Goal: Task Accomplishment & Management: Use online tool/utility

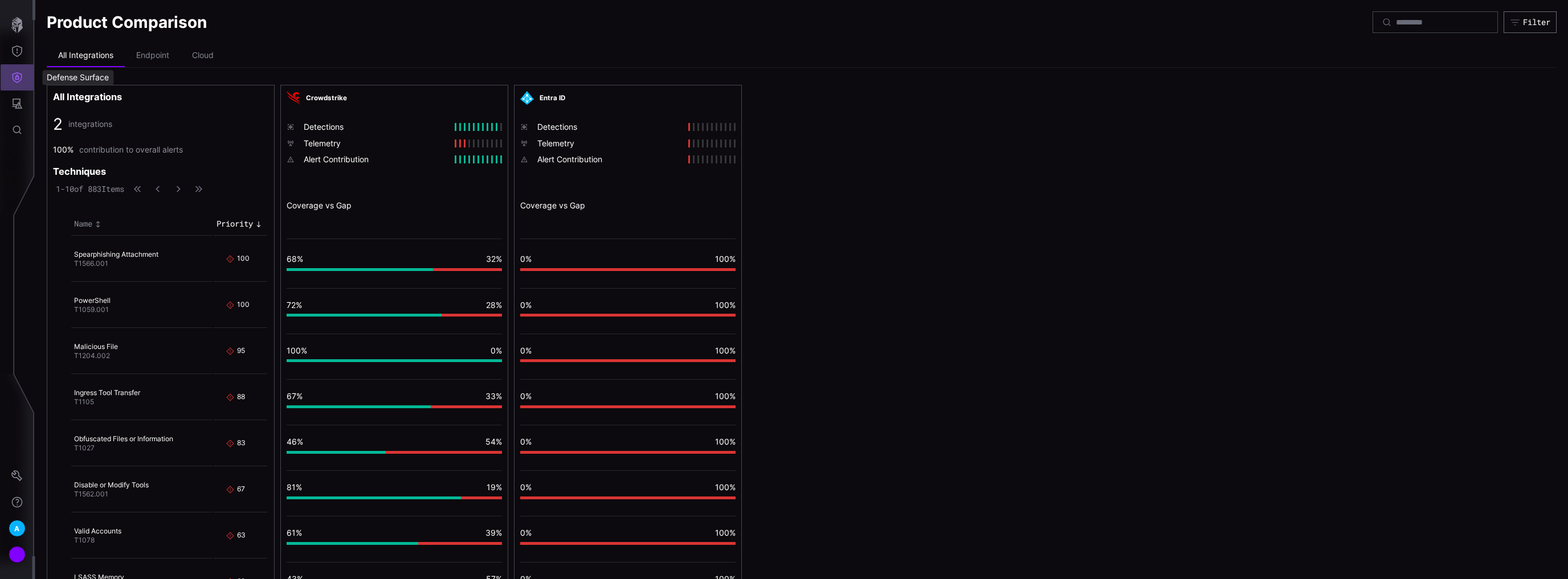
click at [16, 79] on icon "Defense Surface" at bounding box center [18, 77] width 10 height 11
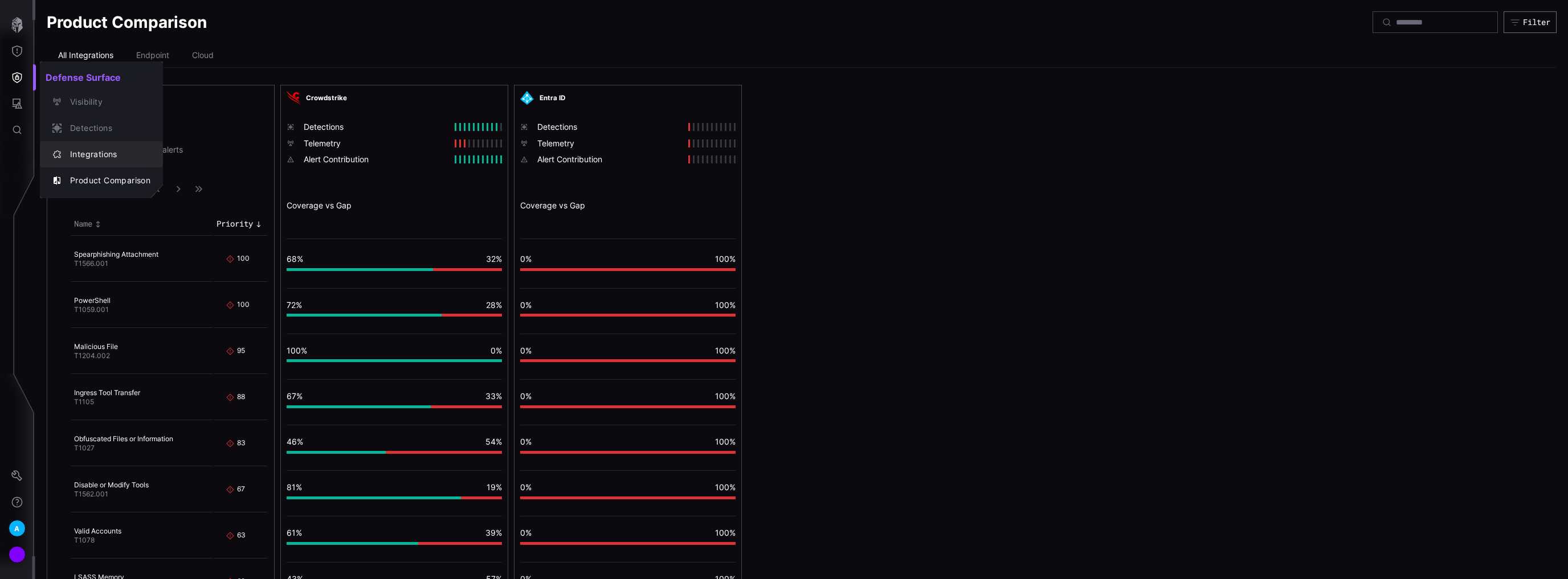
click at [86, 147] on div "Integrations" at bounding box center [107, 154] width 86 height 14
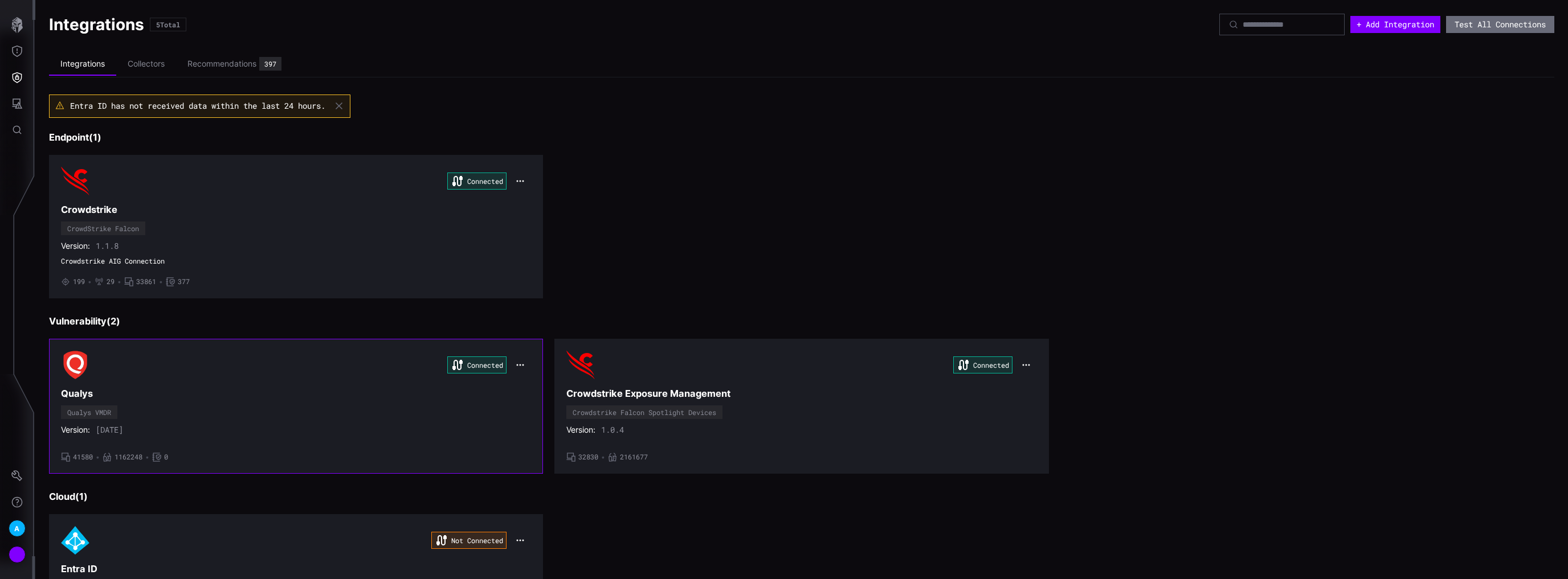
scroll to position [228, 0]
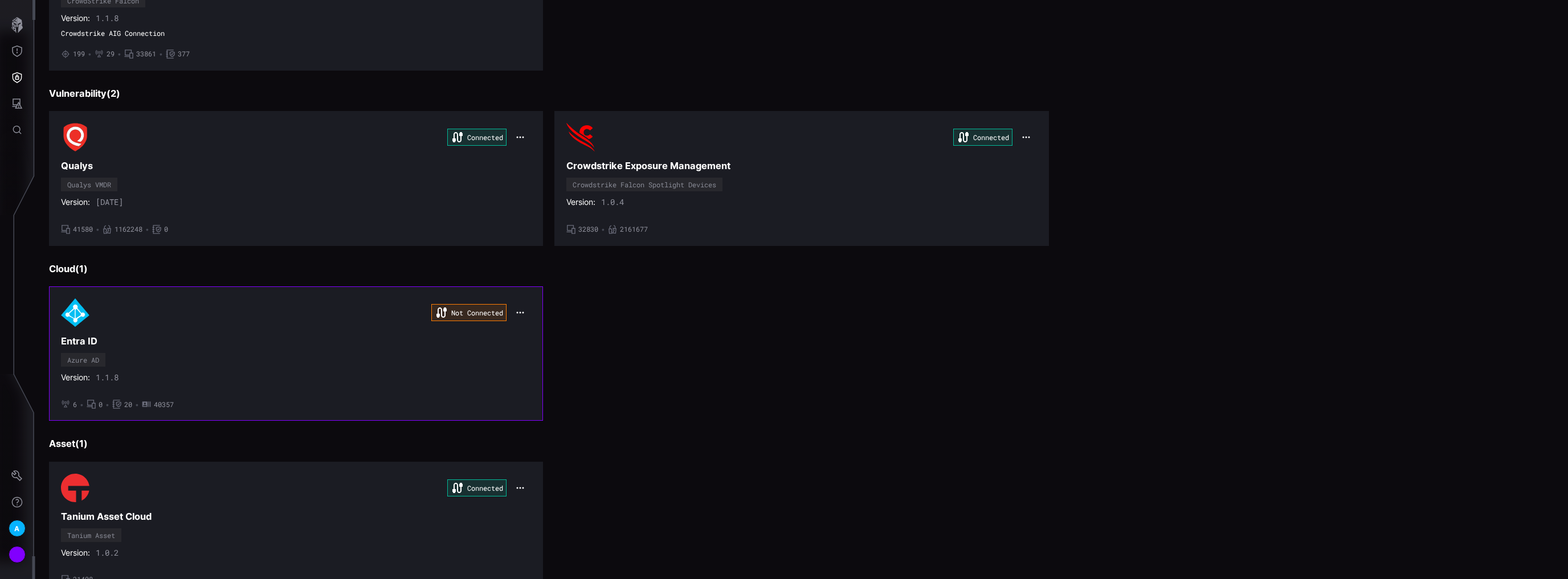
click at [515, 311] on icon "button" at bounding box center [520, 312] width 9 height 9
click at [538, 336] on div "Edit" at bounding box center [540, 336] width 38 height 10
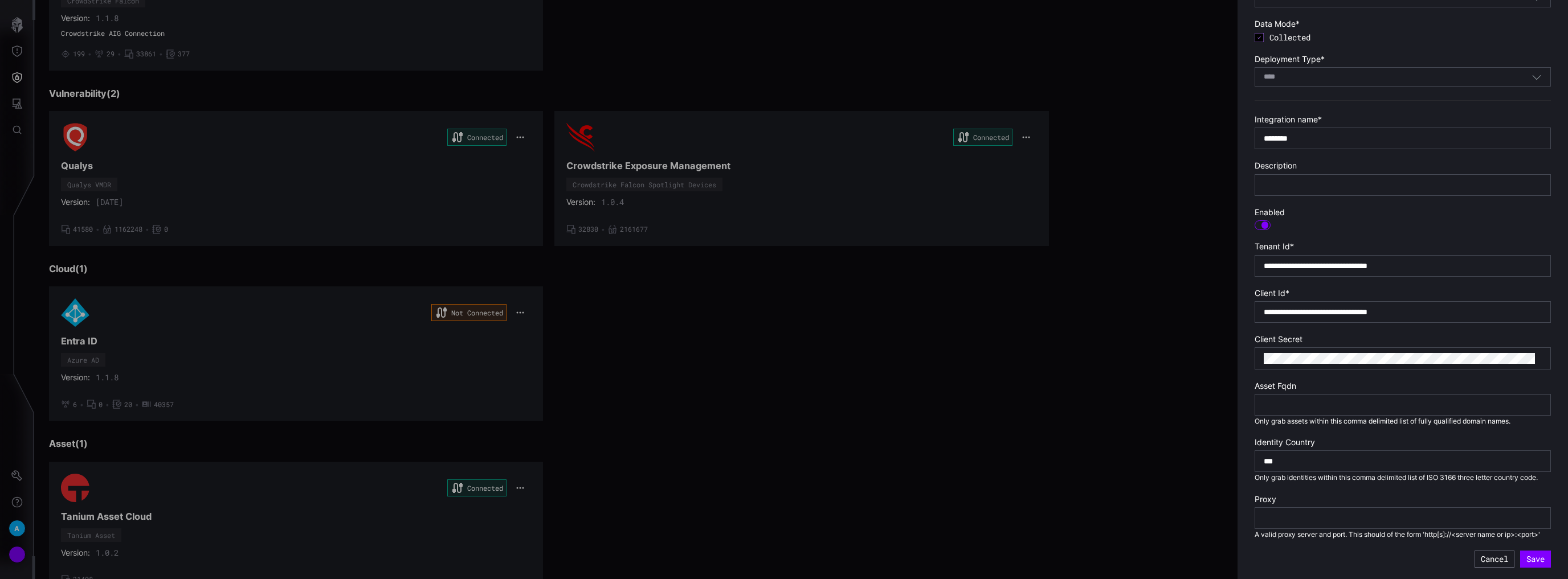
scroll to position [101, 0]
click at [1317, 347] on div at bounding box center [1402, 358] width 296 height 22
click at [1527, 559] on button "Save" at bounding box center [1535, 559] width 31 height 17
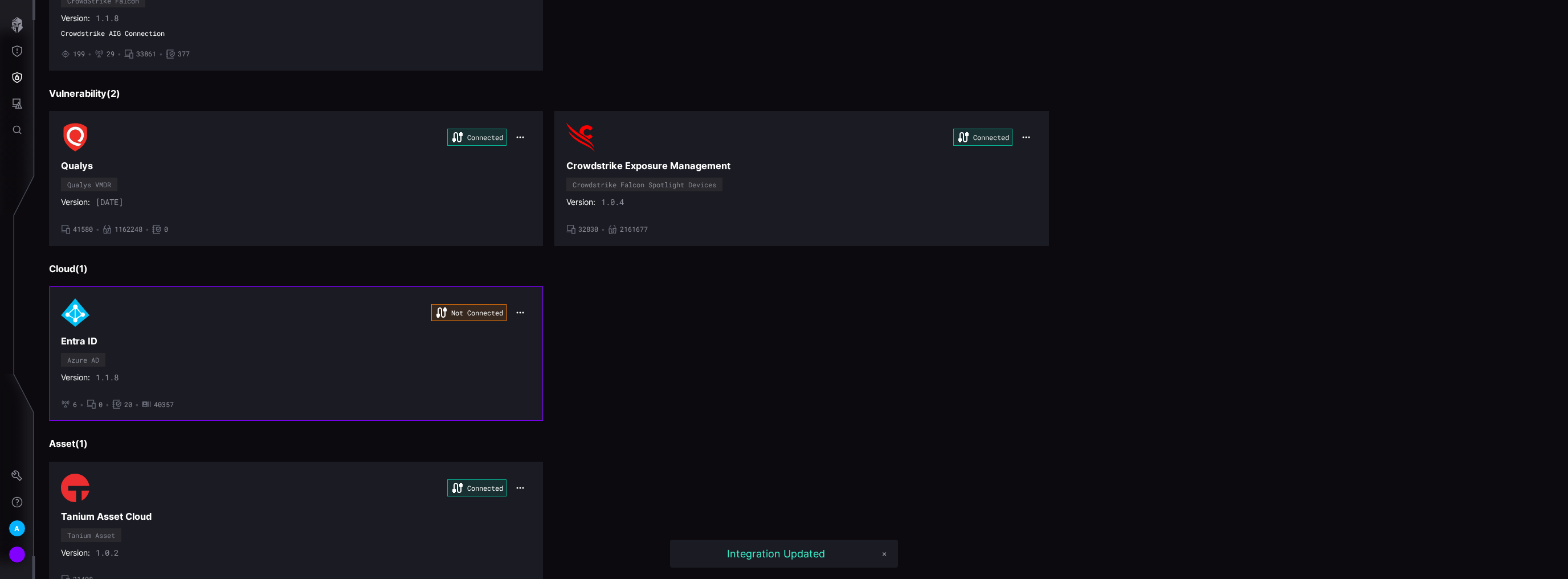
click at [517, 311] on icon "button" at bounding box center [520, 312] width 8 height 2
click at [381, 344] on h3 "Entra ID" at bounding box center [296, 341] width 470 height 12
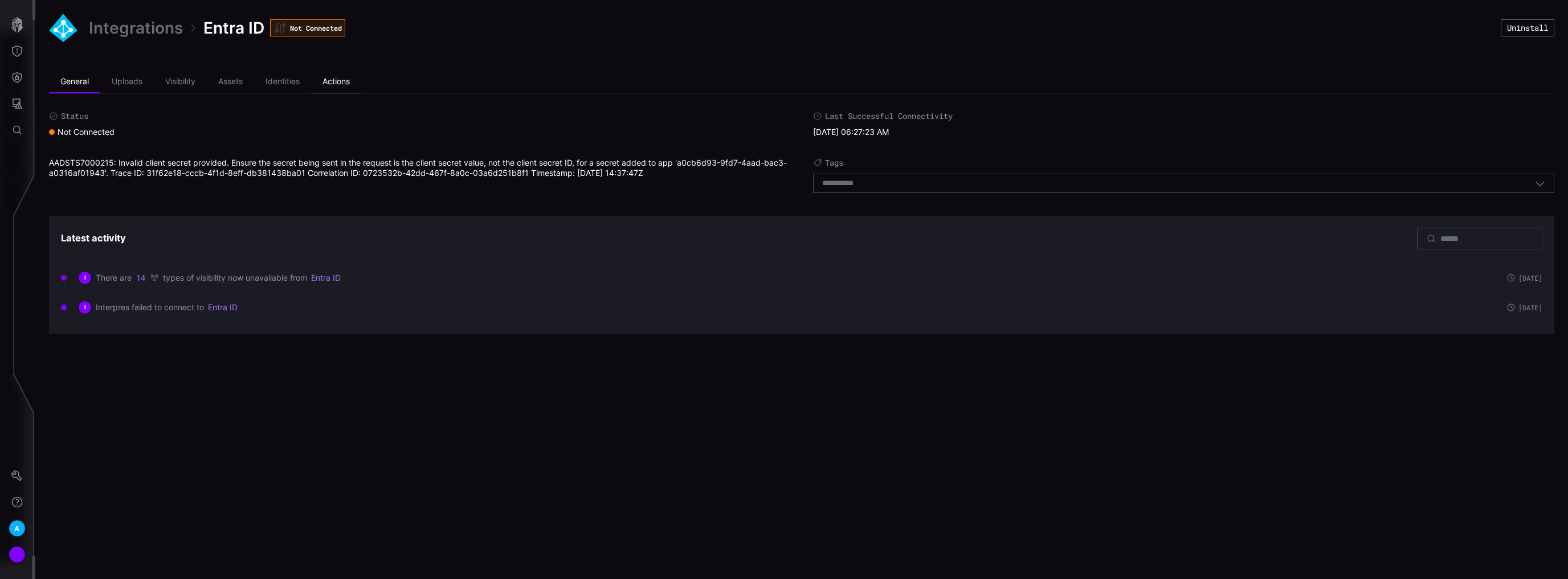
click at [352, 79] on li "Actions" at bounding box center [336, 81] width 50 height 23
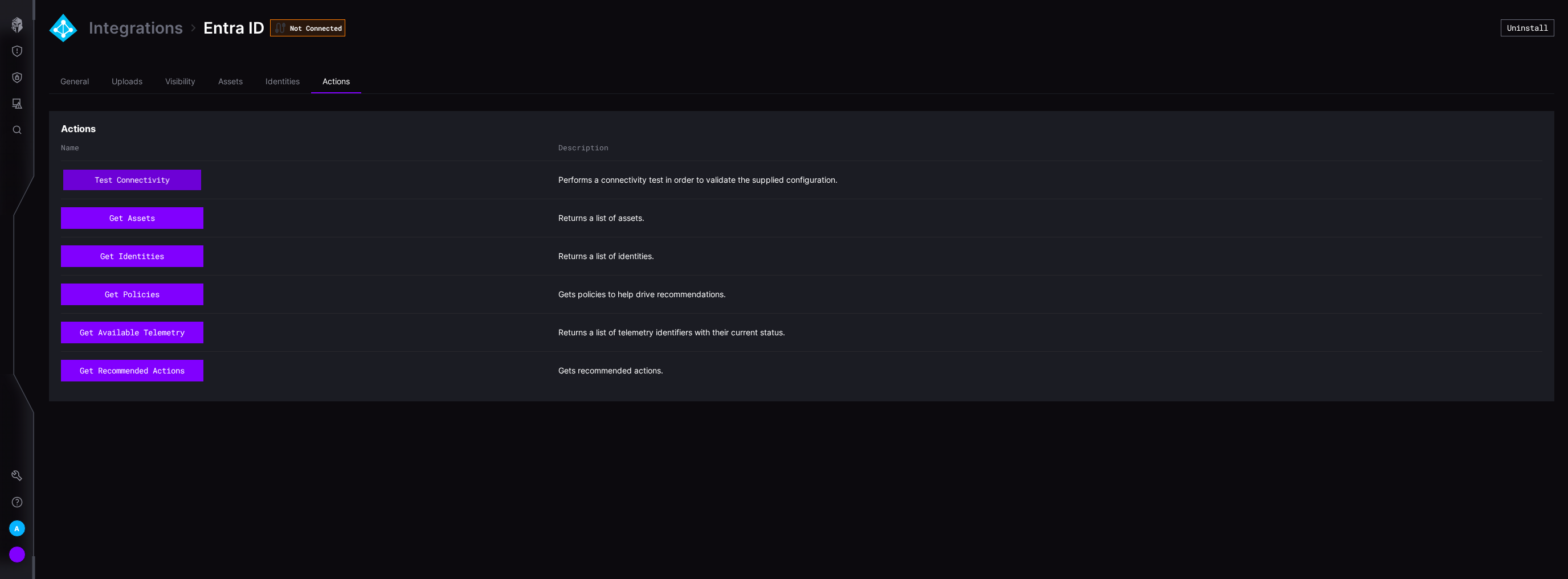
click at [155, 177] on button "test connectivity" at bounding box center [132, 180] width 137 height 21
click at [76, 81] on li "General" at bounding box center [74, 81] width 51 height 23
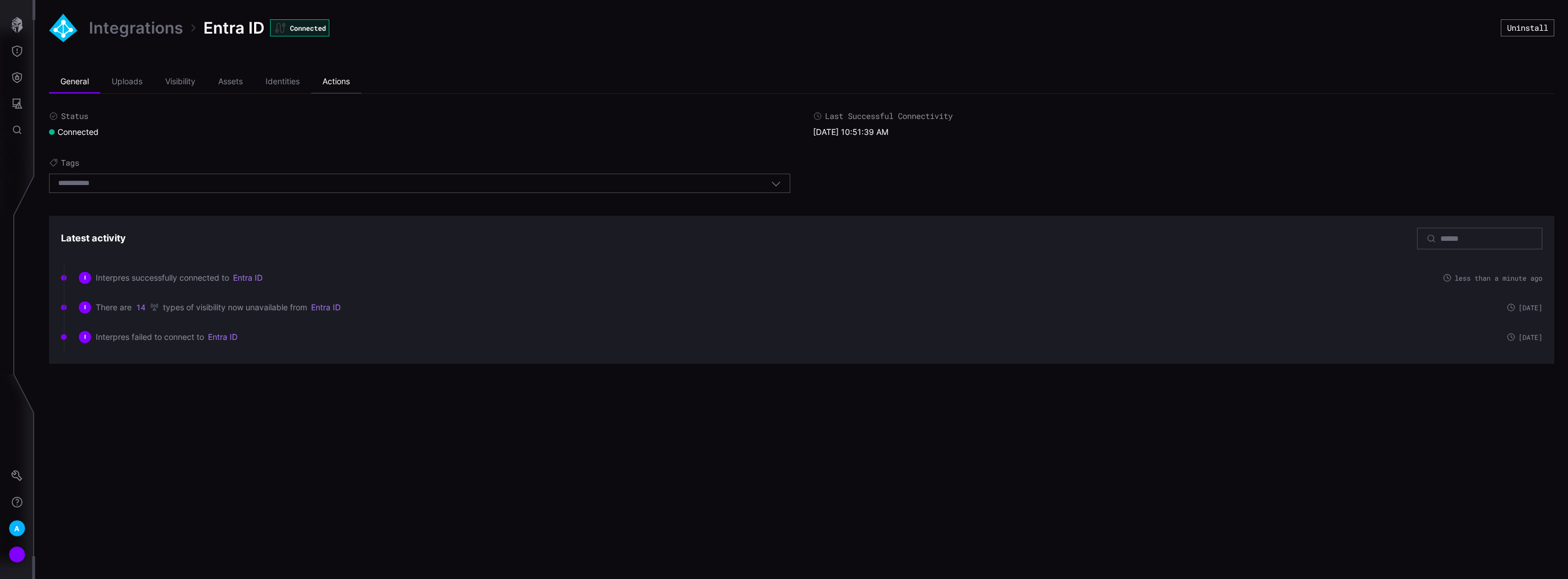
click at [340, 89] on li "Actions" at bounding box center [336, 81] width 50 height 23
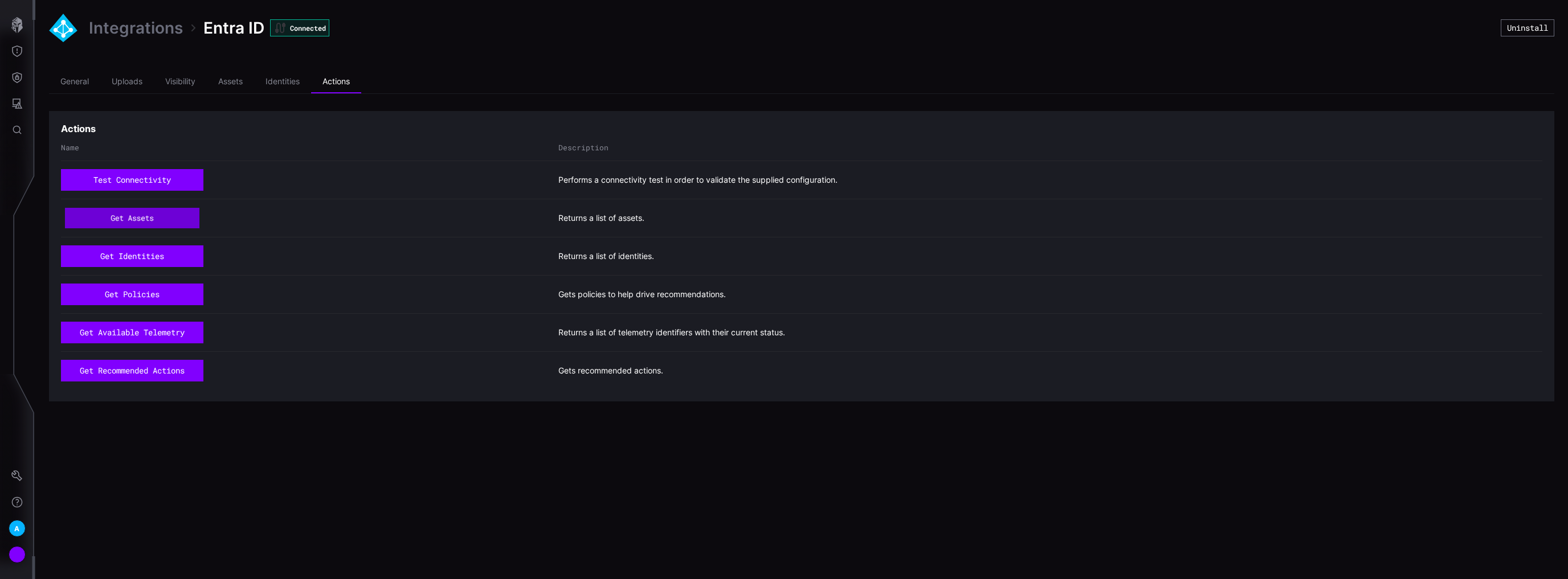
click at [194, 214] on button "get assets" at bounding box center [132, 218] width 135 height 21
click at [81, 85] on li "General" at bounding box center [74, 81] width 51 height 23
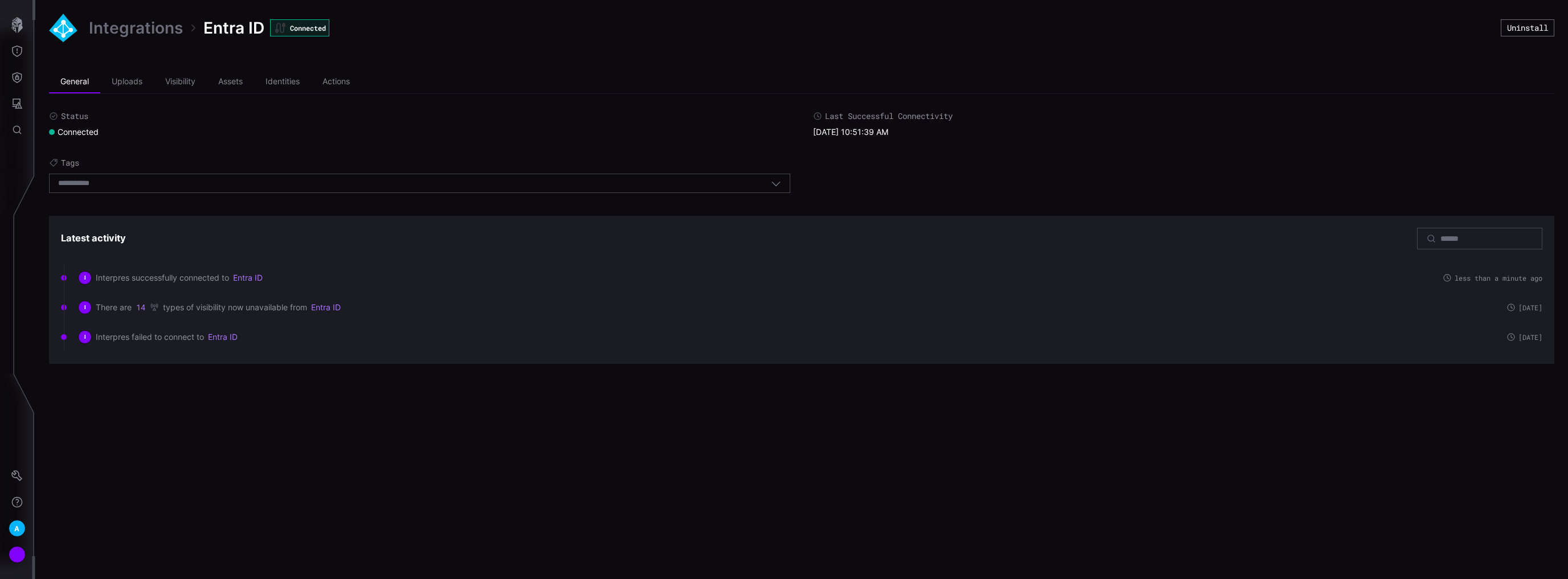
click at [131, 28] on link "Integrations" at bounding box center [136, 28] width 94 height 21
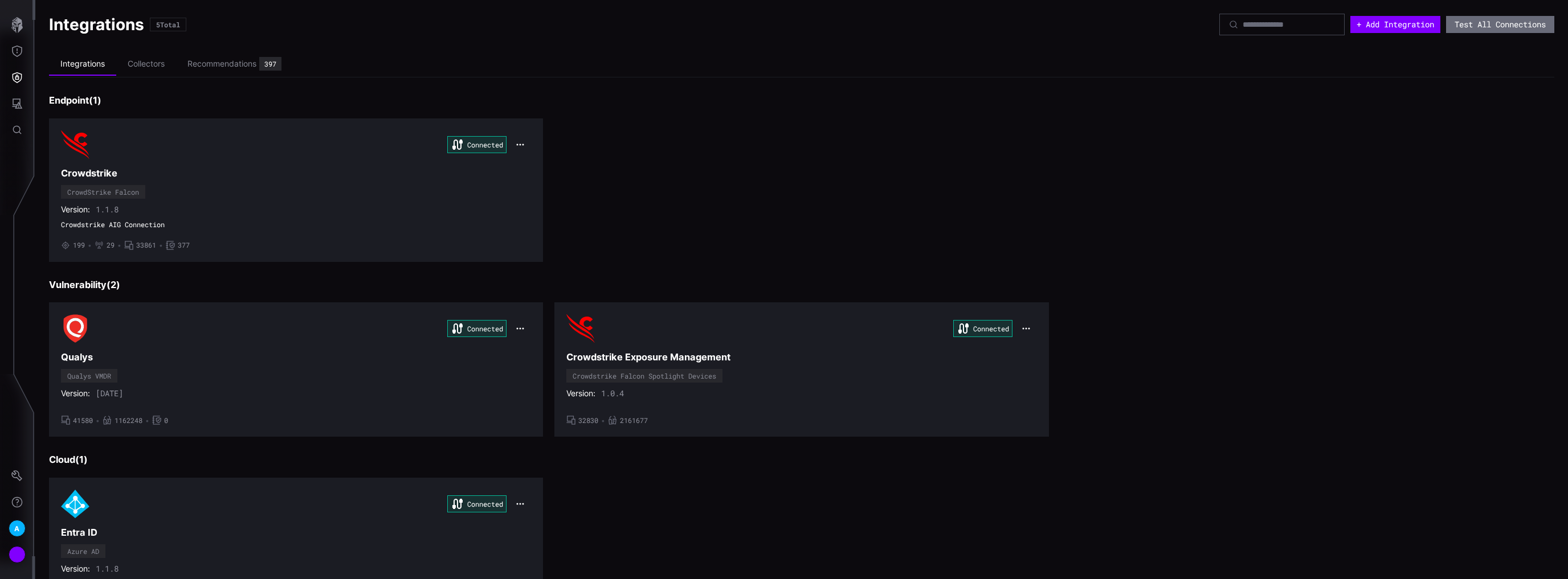
click at [804, 182] on div "Connected Crowdstrike CrowdStrike Falcon Version: 1.1.8 Crowdstrike AIG Connect…" at bounding box center [802, 191] width 1505 height 144
